Goal: Communication & Community: Answer question/provide support

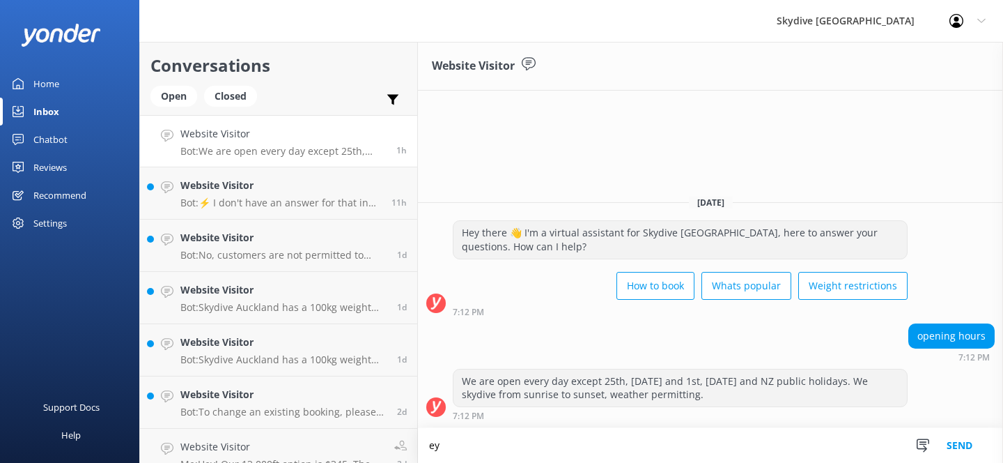
type textarea "e"
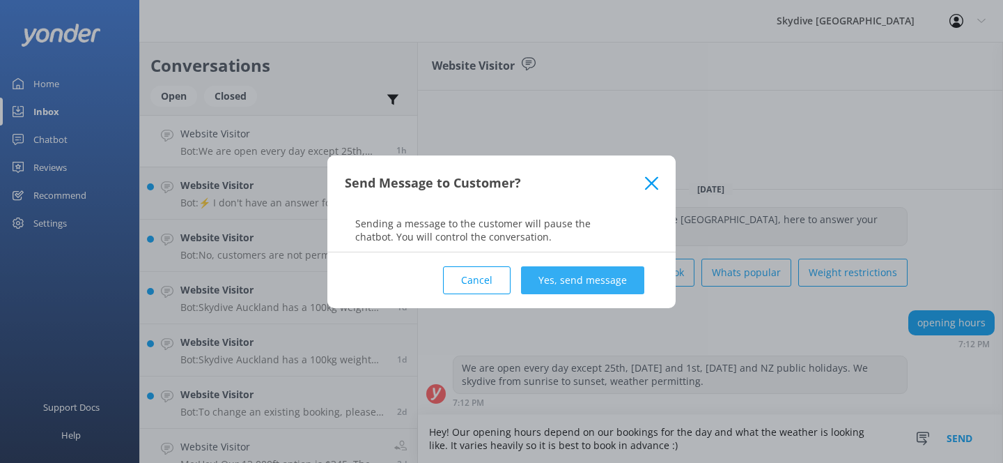
type textarea "Hey! Our opening hours depend on our bookings for the day and what the weather …"
click at [579, 272] on button "Yes, send message" at bounding box center [582, 280] width 123 height 28
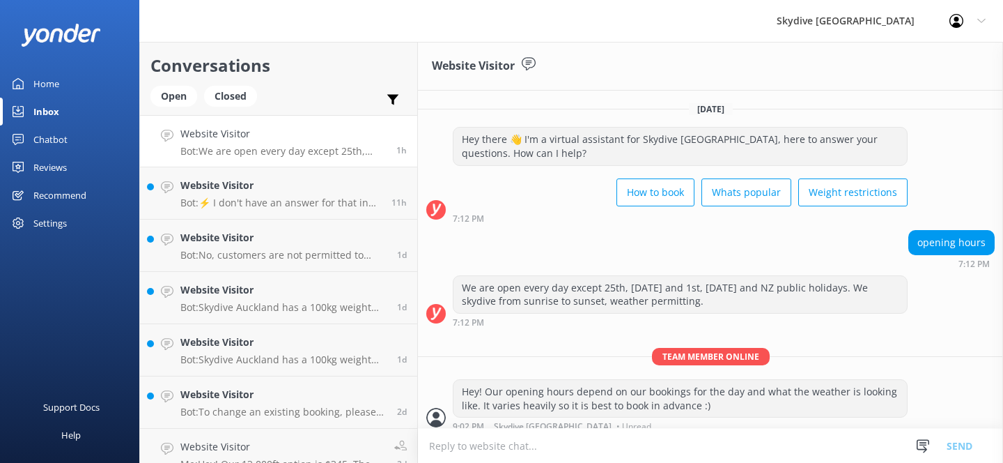
scroll to position [9, 0]
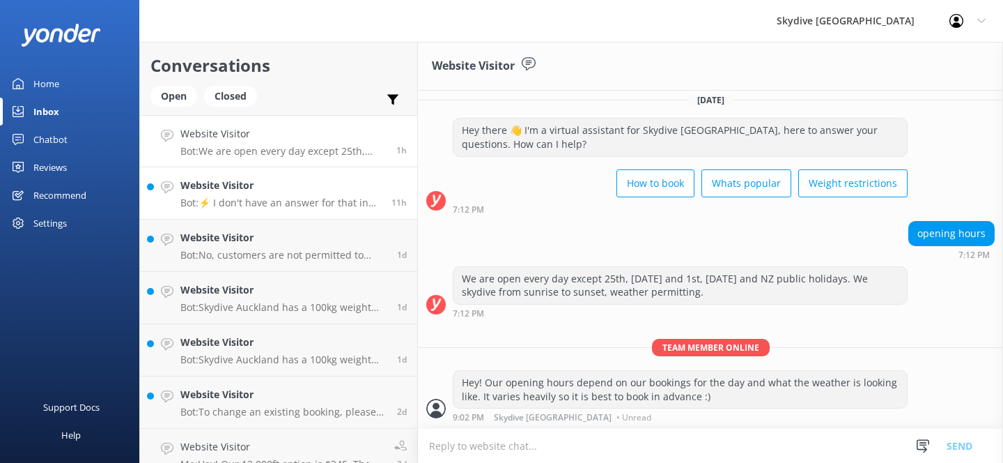
click at [261, 179] on h4 "Website Visitor" at bounding box center [280, 185] width 201 height 15
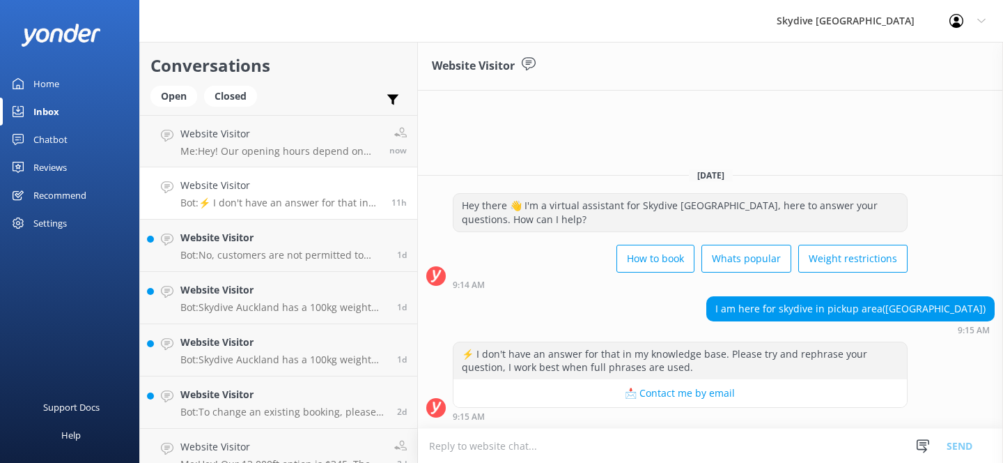
click at [83, 106] on link "Inbox" at bounding box center [69, 112] width 139 height 28
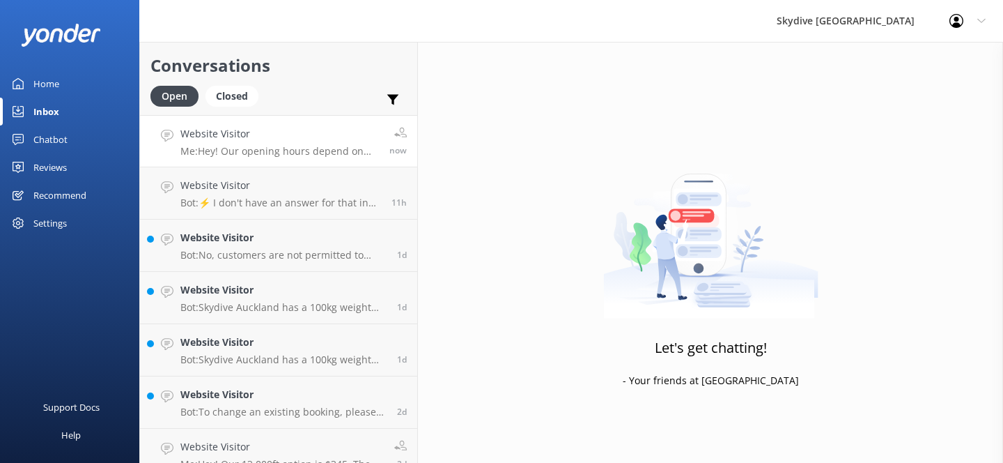
click at [293, 155] on p "Me: Hey! Our opening hours depend on our bookings for the day and what the weat…" at bounding box center [279, 151] width 199 height 13
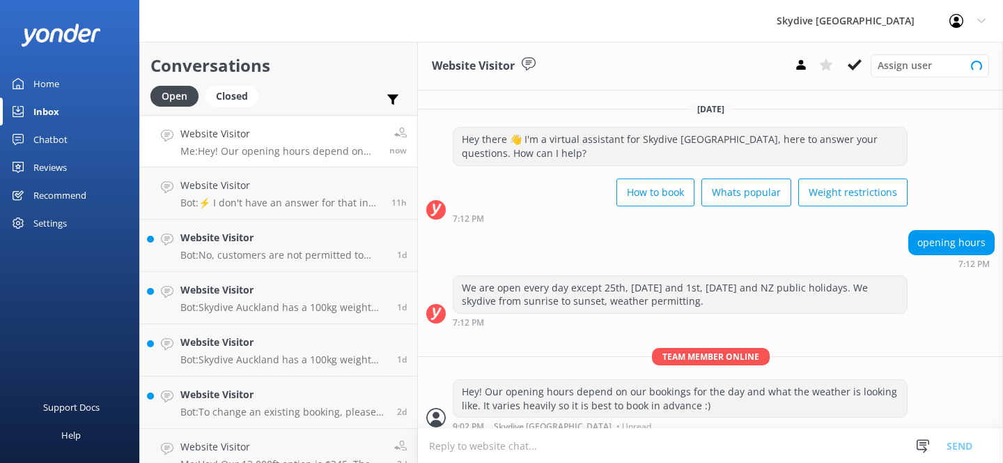
scroll to position [9, 0]
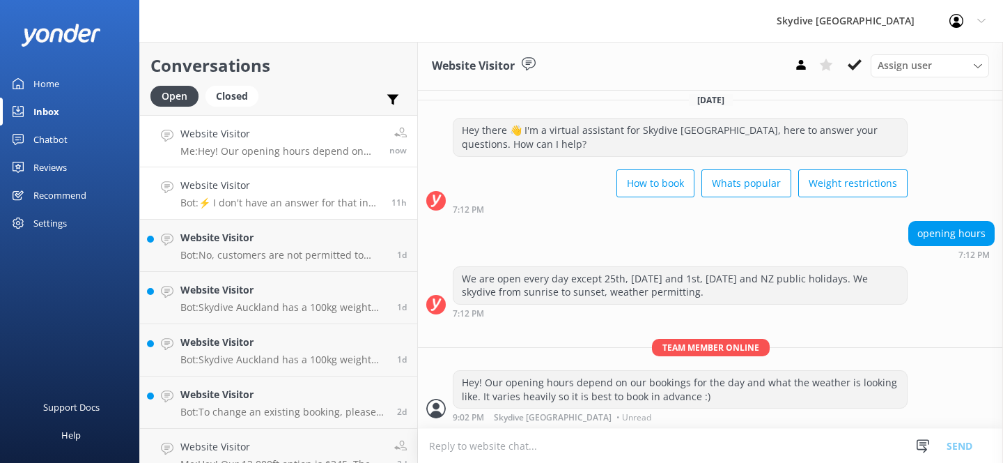
click at [284, 199] on p "Bot: ⚡ I don't have an answer for that in my knowledge base. Please try and rep…" at bounding box center [280, 202] width 201 height 13
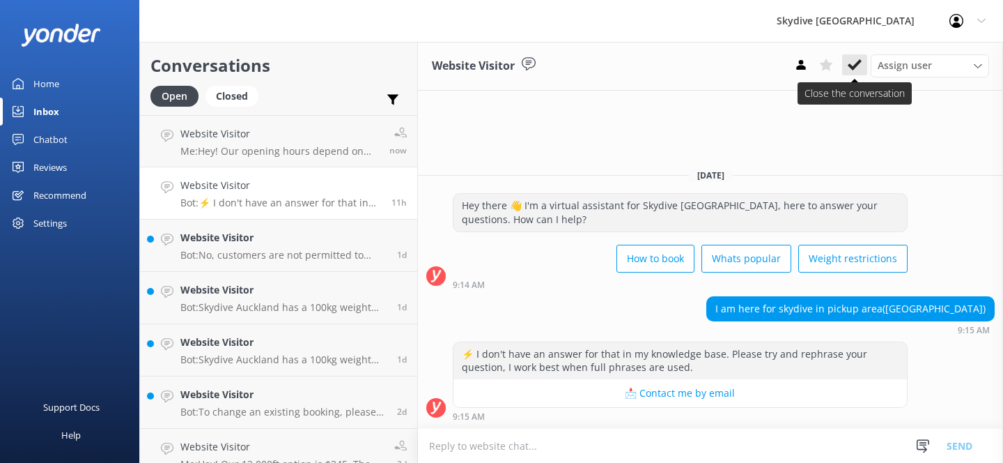
click at [855, 67] on use at bounding box center [855, 64] width 14 height 11
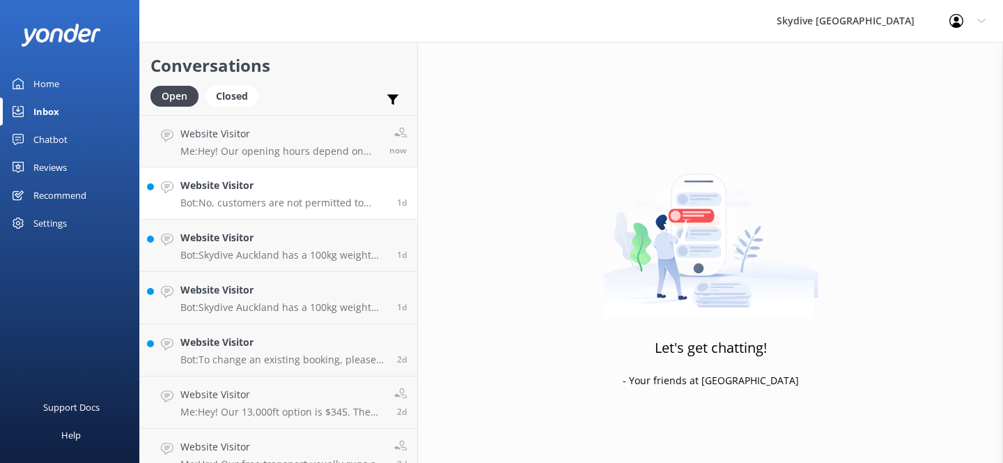
click at [316, 194] on div "Website Visitor Bot: No, customers are not permitted to bring any objects, incl…" at bounding box center [283, 193] width 206 height 31
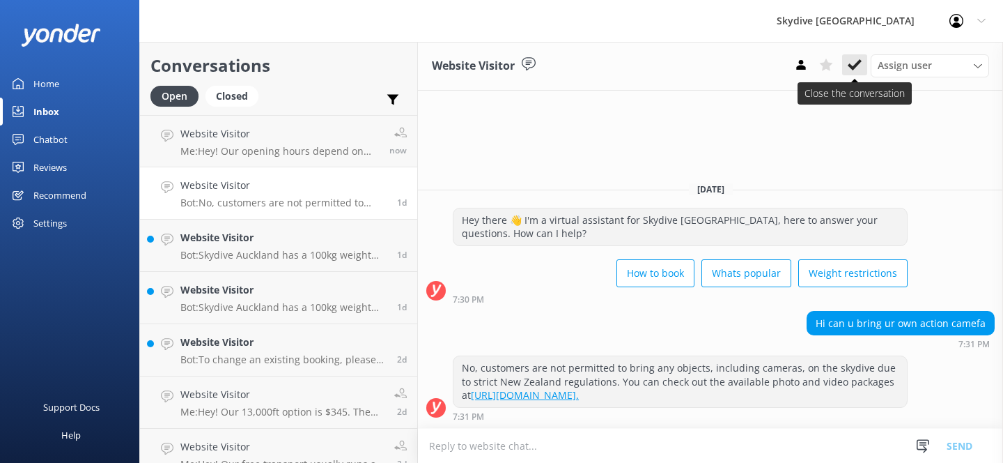
click at [858, 65] on icon at bounding box center [855, 65] width 14 height 14
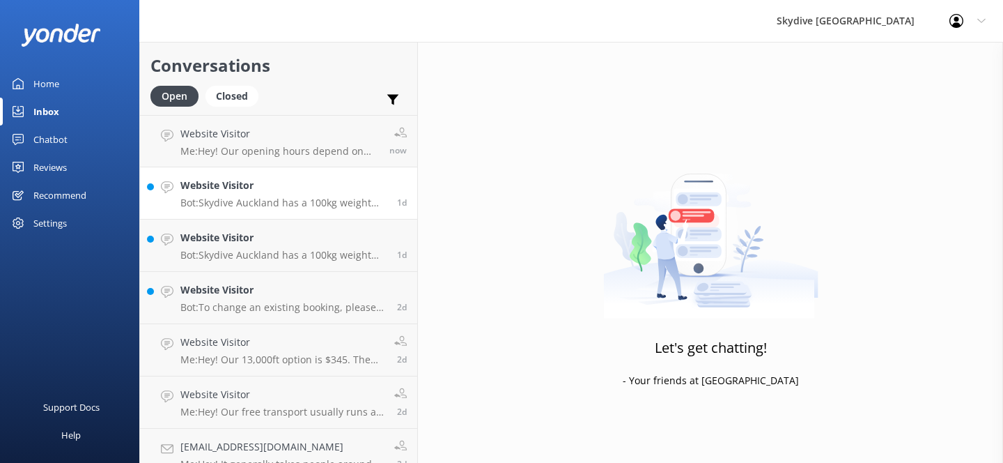
click at [346, 202] on p "Bot: Skydive Auckland has a 100kg weight restriction for tandem skydiving. Howe…" at bounding box center [283, 202] width 206 height 13
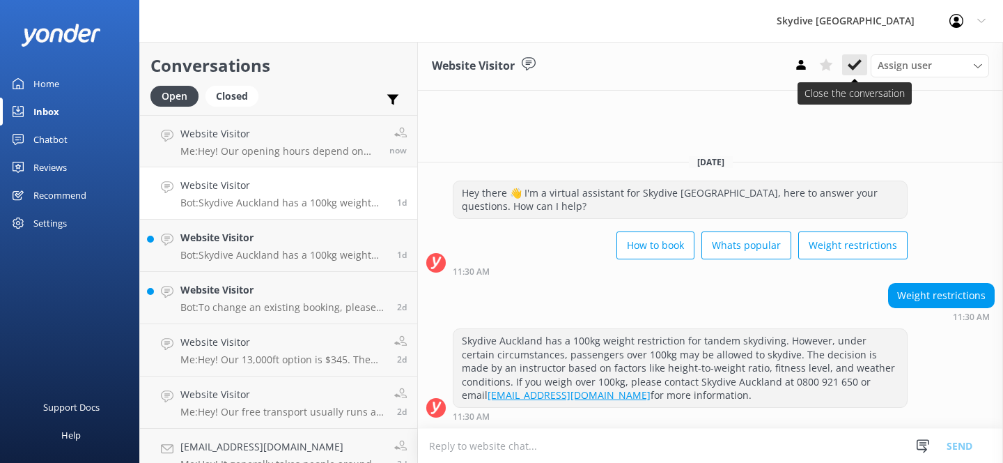
click at [859, 59] on icon at bounding box center [855, 65] width 14 height 14
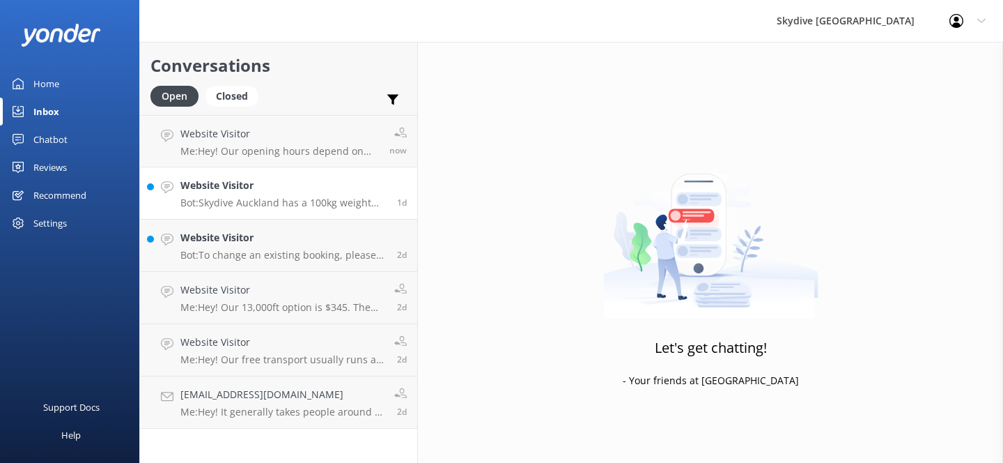
click at [334, 203] on p "Bot: Skydive Auckland has a 100kg weight restriction for tandem skydiving. Howe…" at bounding box center [283, 202] width 206 height 13
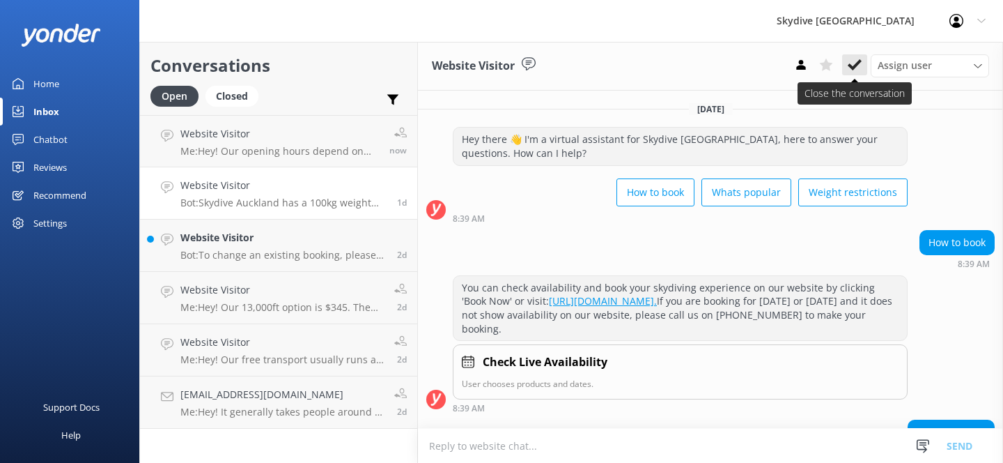
click at [858, 63] on use at bounding box center [855, 64] width 14 height 11
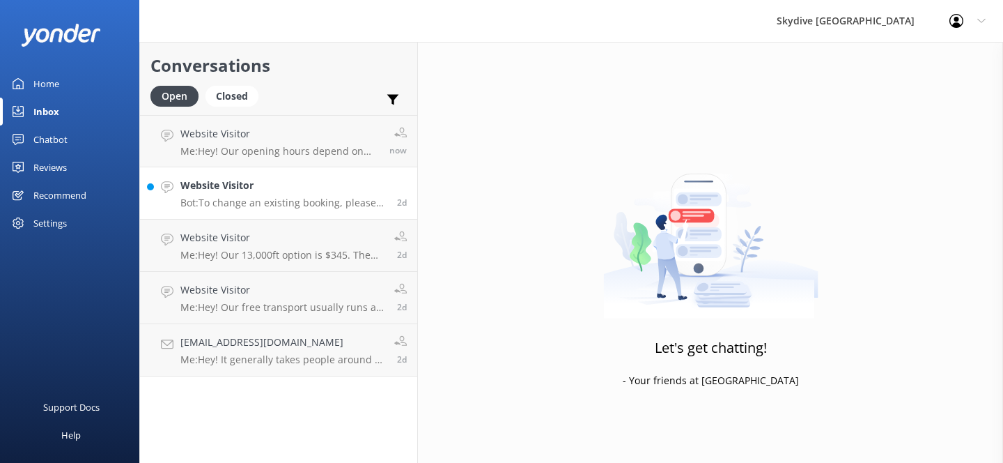
click at [247, 199] on p "Bot: To change an existing booking, please forward your skydive booking confirm…" at bounding box center [283, 202] width 206 height 13
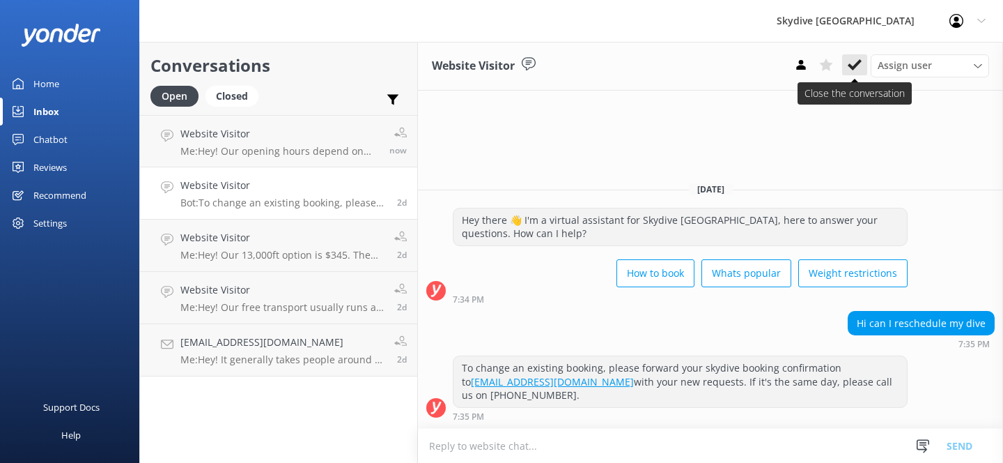
click at [862, 61] on button at bounding box center [854, 64] width 25 height 21
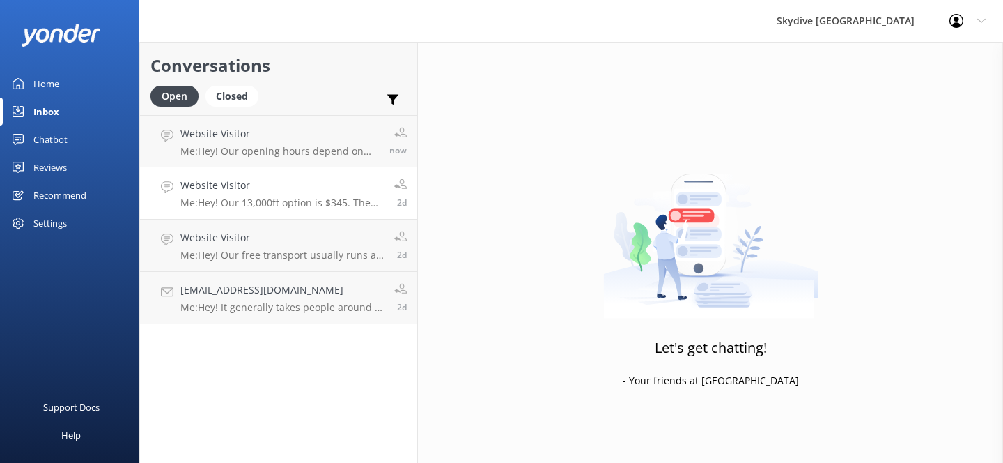
click at [318, 204] on p "Me: Hey! Our 13,000ft option is $345. The 16,000ft jump is $445 which is reflec…" at bounding box center [281, 202] width 203 height 13
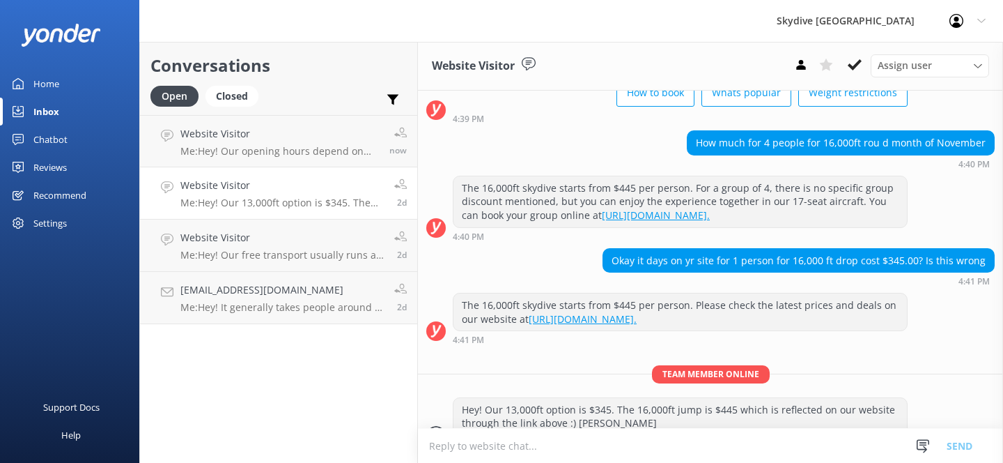
scroll to position [126, 0]
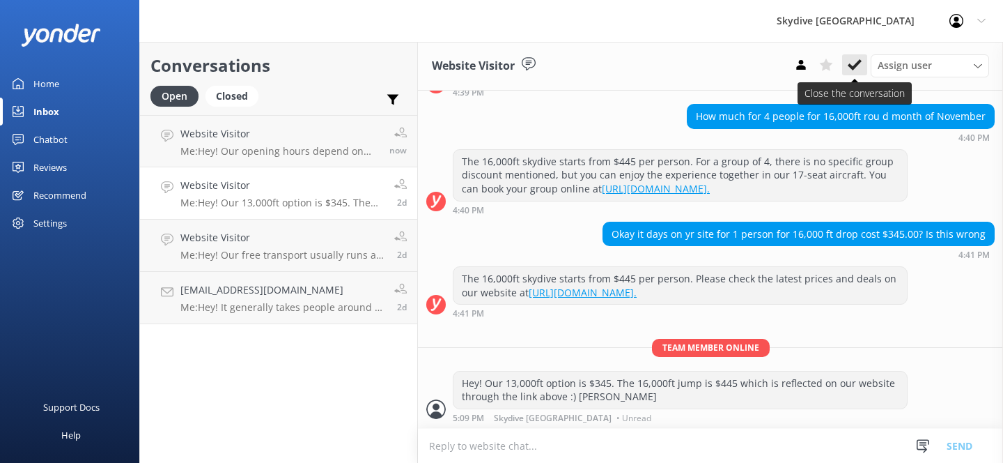
click at [860, 73] on button at bounding box center [854, 64] width 25 height 21
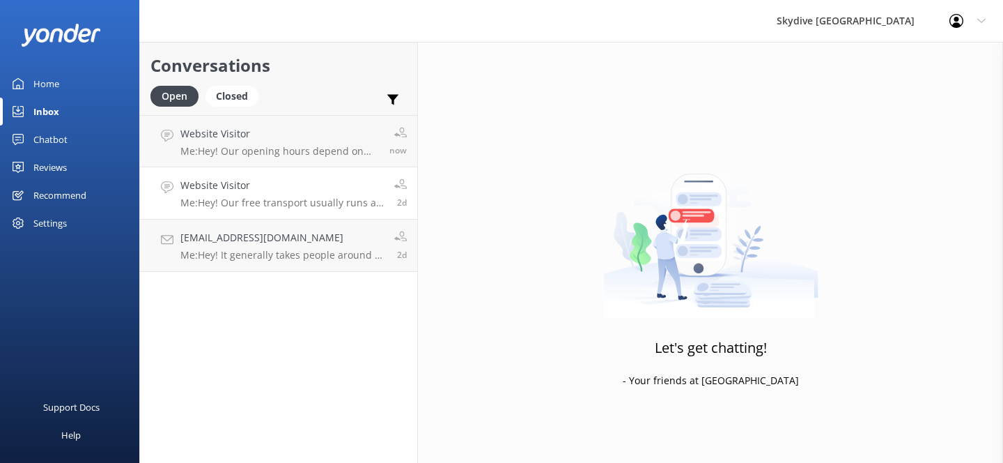
click at [355, 195] on div "Website Visitor Me: Hey! Our free transport usually runs at an 8:30am pickup fo…" at bounding box center [281, 193] width 203 height 31
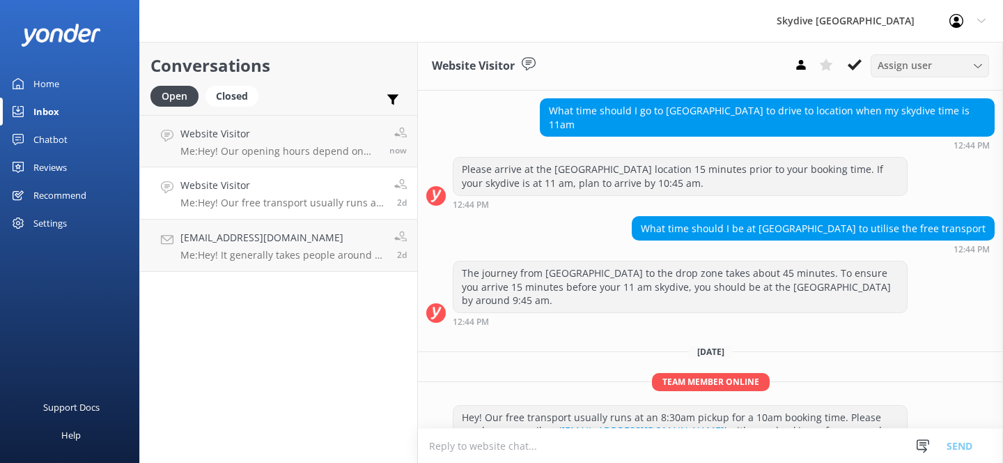
scroll to position [166, 0]
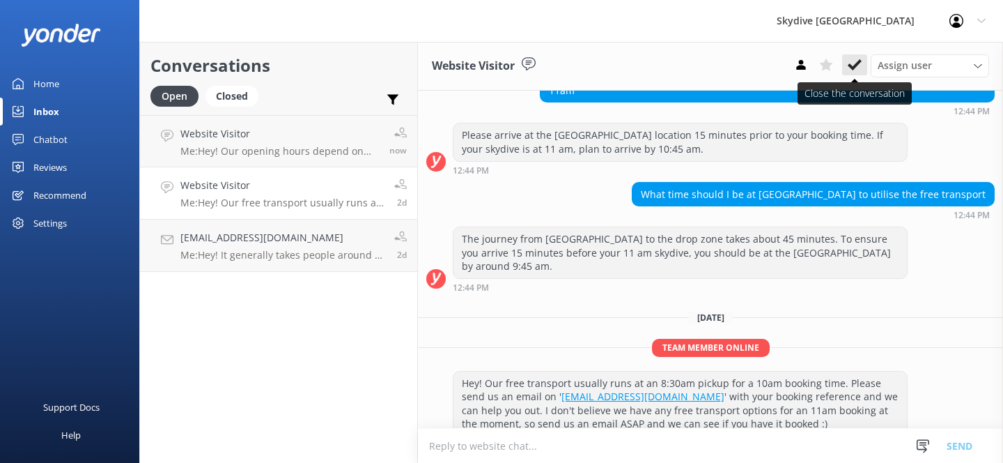
click at [860, 62] on icon at bounding box center [855, 65] width 14 height 14
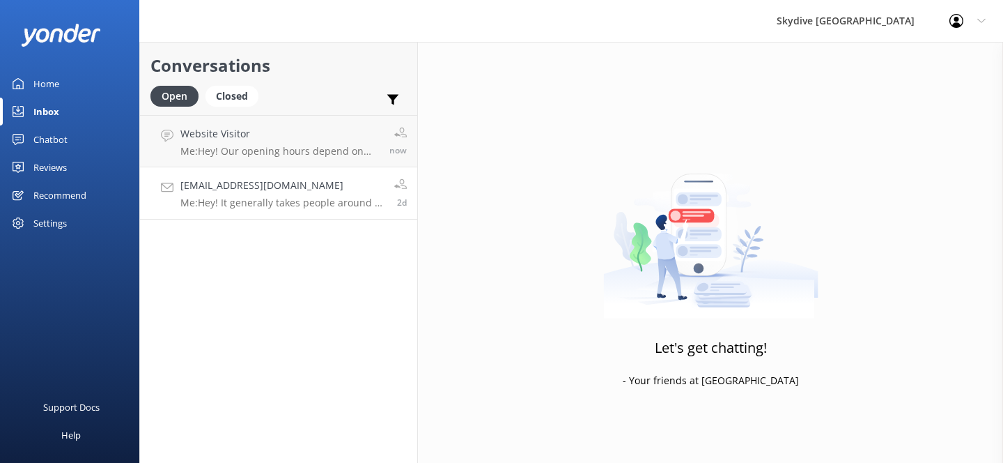
click at [341, 205] on p "Me: Hey! It generally takes people around 1 - 2 months to complete their AFF co…" at bounding box center [281, 202] width 203 height 13
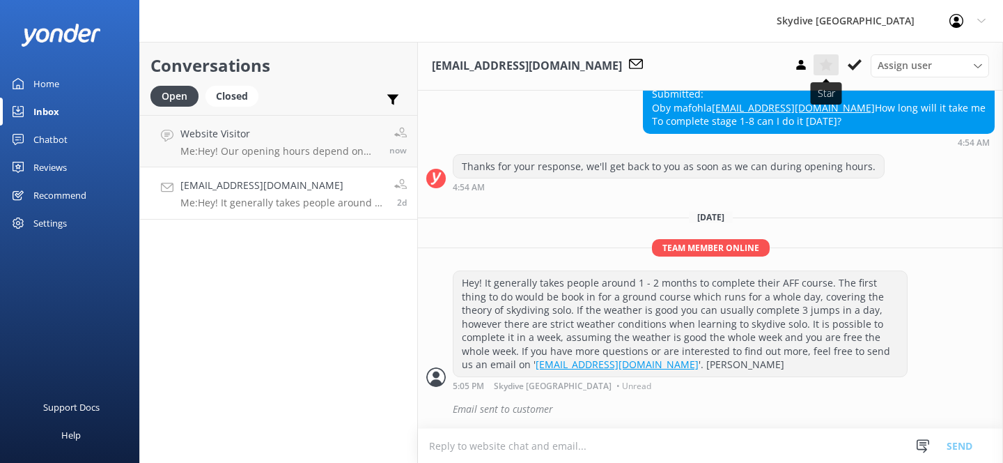
scroll to position [307, 0]
click at [855, 61] on icon at bounding box center [855, 65] width 14 height 14
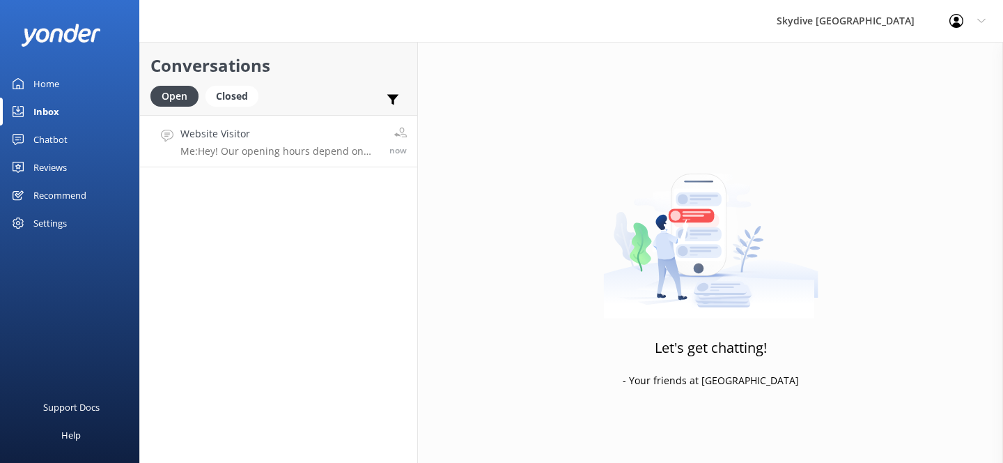
click at [311, 143] on div "Website Visitor Me: Hey! Our opening hours depend on our bookings for the day a…" at bounding box center [279, 141] width 199 height 30
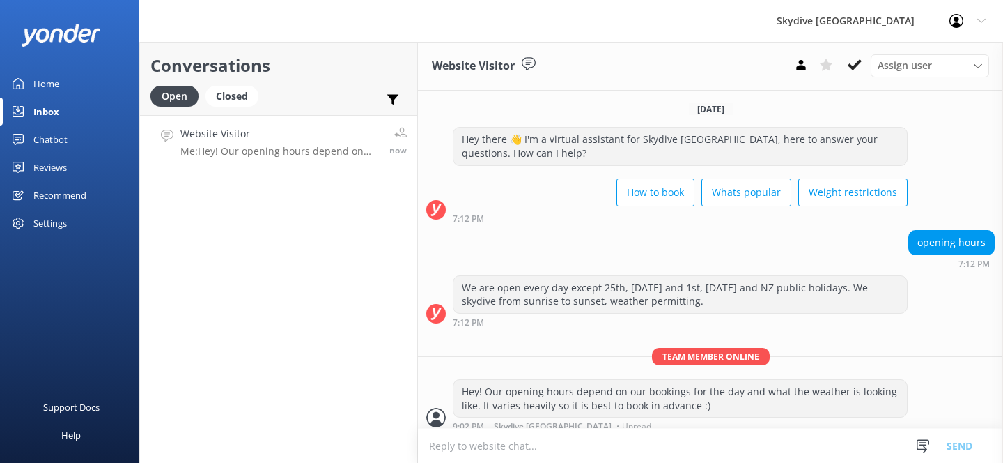
scroll to position [9, 0]
